Goal: Task Accomplishment & Management: Manage account settings

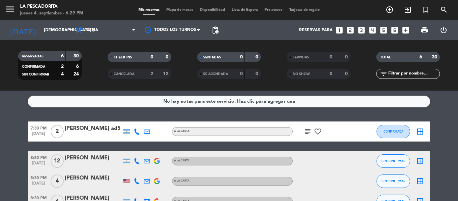
scroll to position [53, 0]
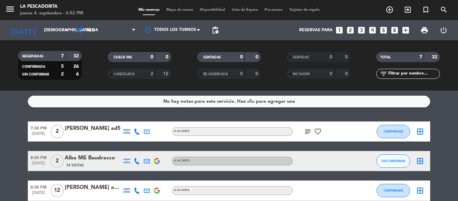
click at [309, 130] on icon "subject" at bounding box center [308, 131] width 8 height 8
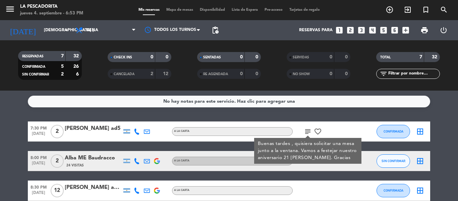
click at [308, 130] on icon "subject" at bounding box center [308, 131] width 8 height 8
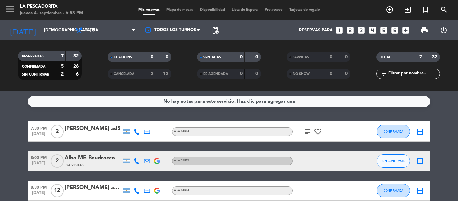
click at [308, 130] on icon "subject" at bounding box center [308, 131] width 8 height 8
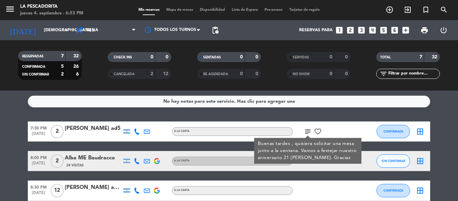
click at [308, 130] on icon "subject" at bounding box center [308, 131] width 8 height 8
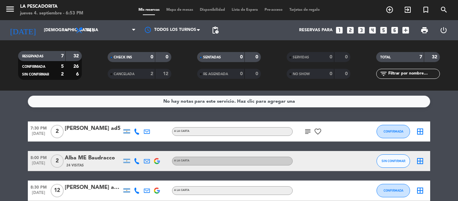
click at [308, 130] on icon "subject" at bounding box center [308, 131] width 8 height 8
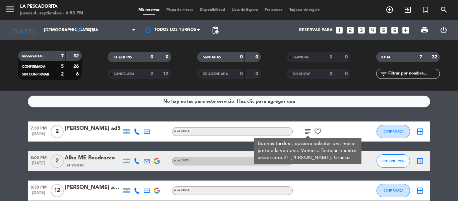
click at [308, 130] on icon "subject" at bounding box center [308, 131] width 8 height 8
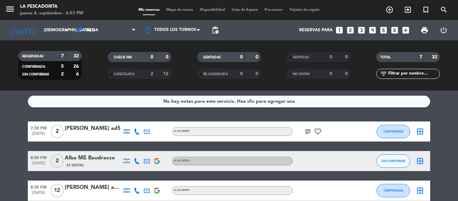
click at [308, 126] on div "subject favorite_border" at bounding box center [323, 131] width 60 height 20
click at [308, 130] on icon "subject" at bounding box center [308, 131] width 8 height 8
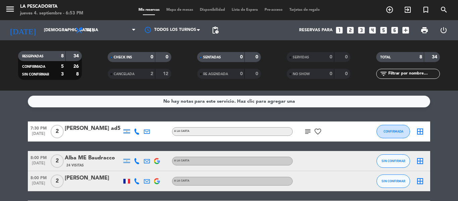
click at [307, 133] on icon "subject" at bounding box center [308, 131] width 8 height 8
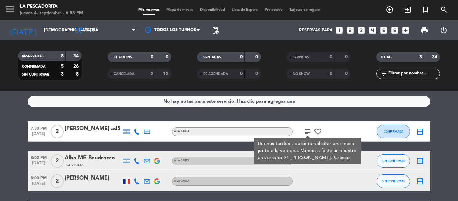
click at [87, 139] on div "7:30 PM [DATE] 2 [PERSON_NAME] ad5 A LA CARTA subject Buenas tardes , quisiera …" at bounding box center [229, 131] width 402 height 20
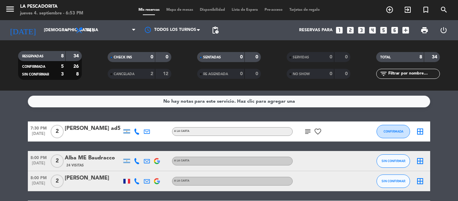
click at [87, 164] on div "24 Visitas" at bounding box center [93, 165] width 57 height 6
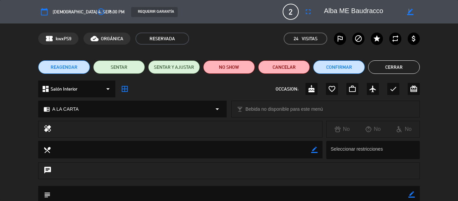
click at [409, 11] on icon "border_color" at bounding box center [410, 12] width 6 height 6
type textarea "Alba ad5"
click at [413, 12] on icon at bounding box center [410, 12] width 6 height 6
click at [395, 69] on button "Cerrar" at bounding box center [394, 66] width 52 height 13
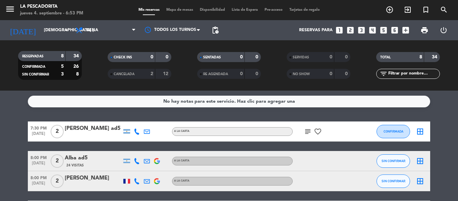
click at [99, 130] on div "[PERSON_NAME] ad5" at bounding box center [93, 128] width 57 height 9
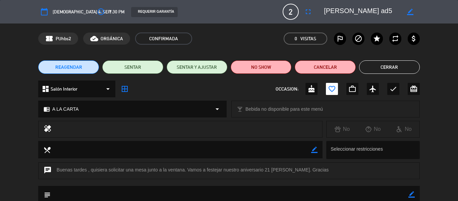
click at [411, 15] on icon "border_color" at bounding box center [410, 12] width 6 height 6
type textarea "[PERSON_NAME] ad10"
click at [411, 15] on icon at bounding box center [410, 12] width 6 height 6
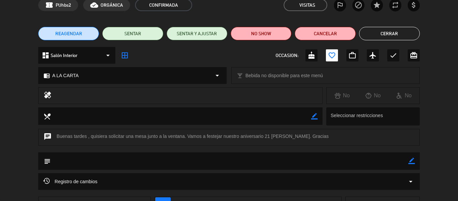
click at [107, 176] on div "Registro de cambios arrow_drop_down" at bounding box center [229, 181] width 382 height 17
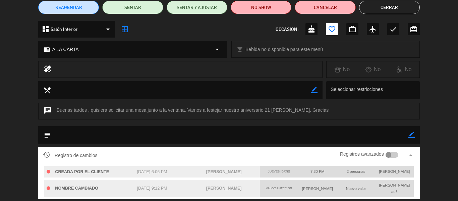
scroll to position [67, 0]
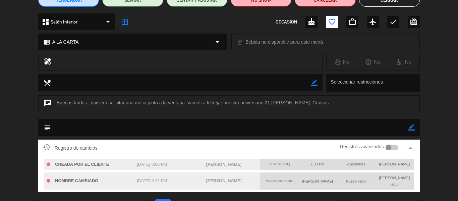
click at [380, 6] on button "Cerrar" at bounding box center [389, -1] width 61 height 13
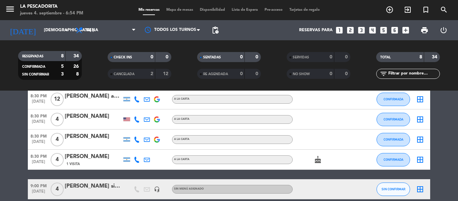
scroll to position [101, 0]
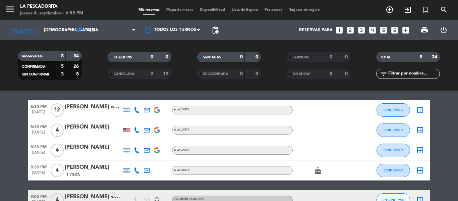
drag, startPoint x: 38, startPoint y: 112, endPoint x: 76, endPoint y: 109, distance: 38.6
click at [40, 113] on span "[DATE]" at bounding box center [38, 114] width 21 height 8
click at [135, 110] on icon at bounding box center [137, 110] width 6 height 6
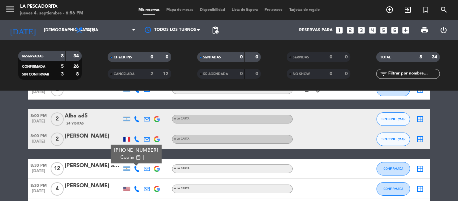
scroll to position [0, 0]
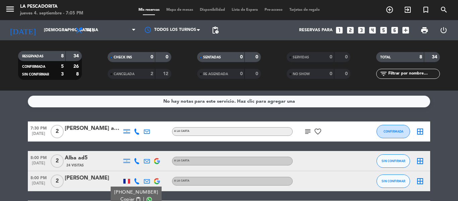
click at [384, 30] on icon "looks_5" at bounding box center [383, 30] width 9 height 9
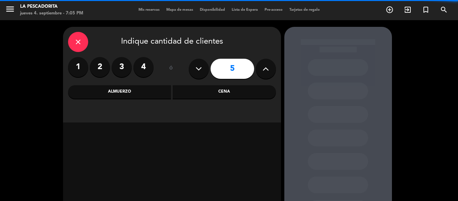
click at [205, 96] on div "Cena" at bounding box center [224, 91] width 103 height 13
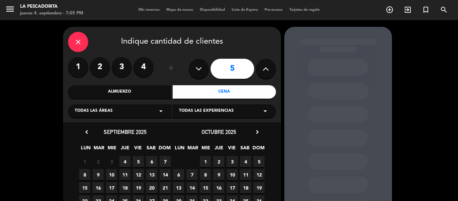
click at [124, 160] on span "4" at bounding box center [124, 161] width 11 height 11
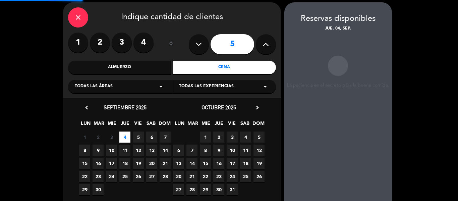
scroll to position [27, 0]
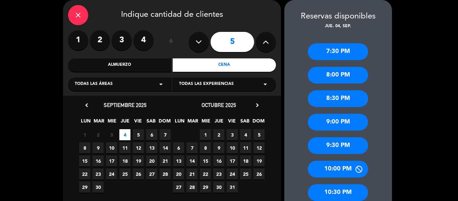
click at [329, 77] on div "8:00 PM" at bounding box center [338, 75] width 60 height 17
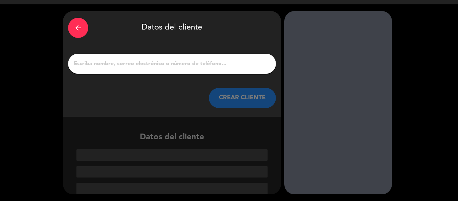
click at [186, 64] on input "1" at bounding box center [172, 63] width 198 height 9
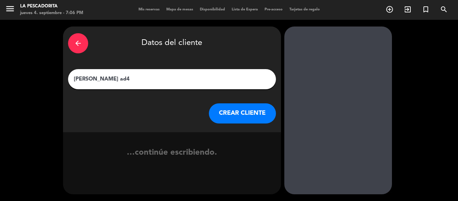
type input "[PERSON_NAME] ad4"
click at [232, 114] on button "CREAR CLIENTE" at bounding box center [242, 113] width 67 height 20
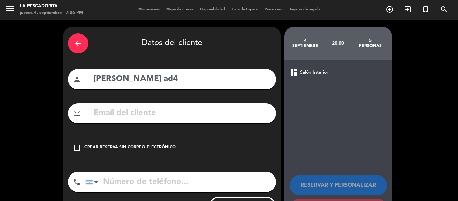
click at [167, 144] on div "check_box_outline_blank Crear reserva sin correo electrónico" at bounding box center [172, 148] width 208 height 20
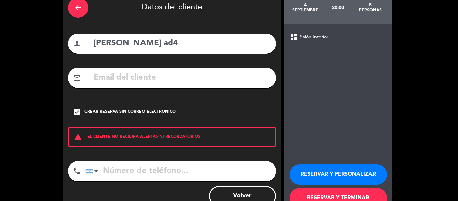
scroll to position [58, 0]
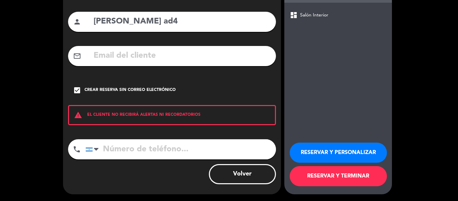
click at [321, 179] on button "RESERVAR Y TERMINAR" at bounding box center [338, 176] width 97 height 20
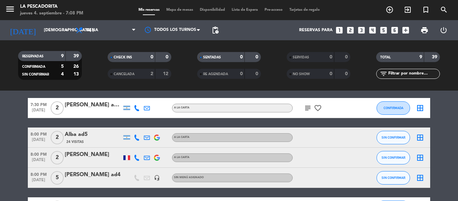
scroll to position [34, 0]
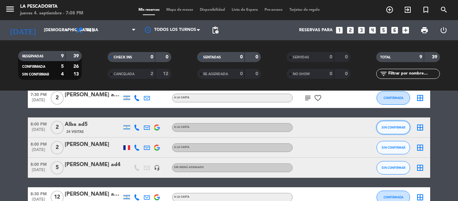
click at [404, 129] on button "SIN CONFIRMAR" at bounding box center [394, 127] width 34 height 13
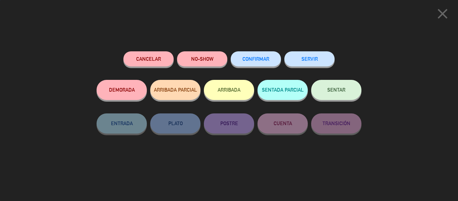
click at [263, 58] on span "CONFIRMAR" at bounding box center [256, 59] width 27 height 6
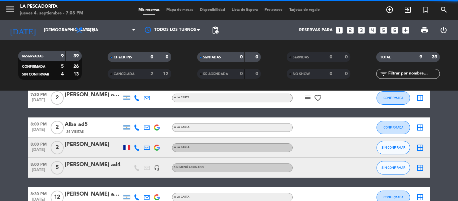
click at [42, 143] on span "8:00 PM" at bounding box center [38, 144] width 21 height 8
click at [33, 171] on span "[DATE]" at bounding box center [38, 172] width 21 height 8
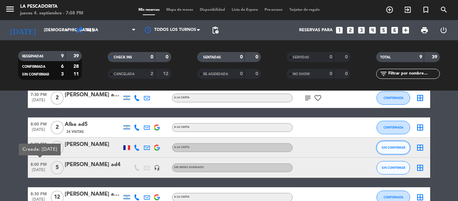
click at [391, 148] on span "SIN CONFIRMAR" at bounding box center [394, 148] width 24 height 4
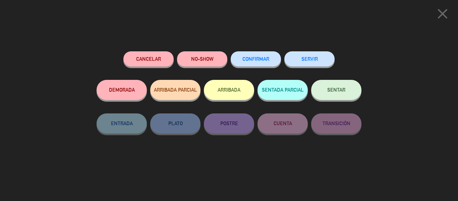
click at [263, 59] on span "CONFIRMAR" at bounding box center [256, 59] width 27 height 6
click at [256, 60] on span "CONFIRMAR" at bounding box center [256, 59] width 27 height 6
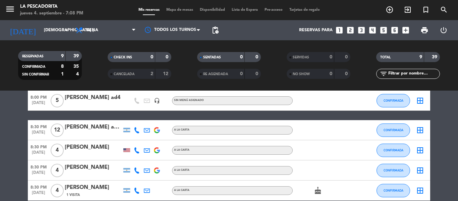
scroll to position [134, 0]
